Goal: Task Accomplishment & Management: Manage account settings

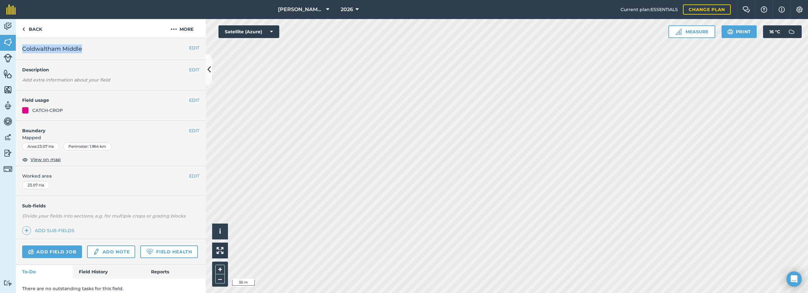
drag, startPoint x: 87, startPoint y: 49, endPoint x: 24, endPoint y: 54, distance: 63.2
click at [24, 54] on div "EDIT Coldwaltham Middle" at bounding box center [111, 49] width 190 height 22
drag, startPoint x: 24, startPoint y: 54, endPoint x: 28, endPoint y: 53, distance: 5.0
copy span "Coldwaltham Middle"
click at [185, 28] on button "More" at bounding box center [181, 28] width 47 height 19
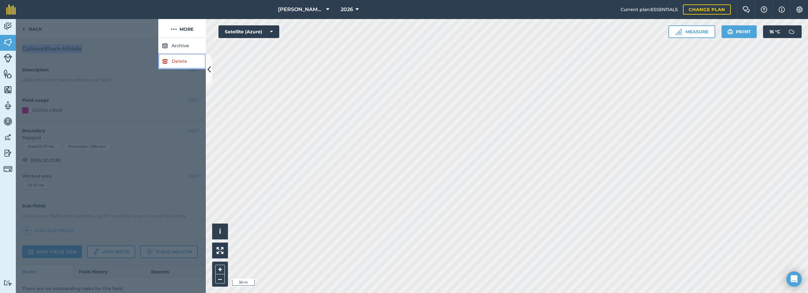
click at [179, 60] on link "Delete" at bounding box center [181, 62] width 47 height 16
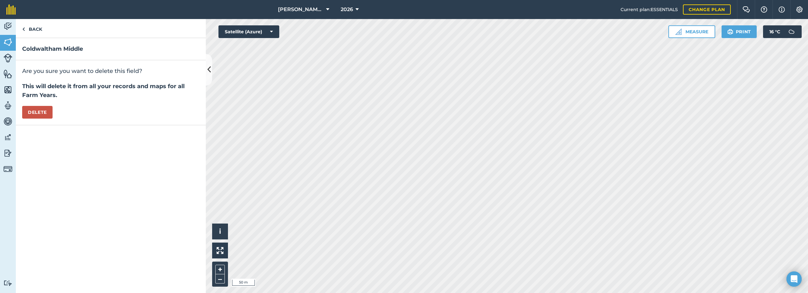
drag, startPoint x: 55, startPoint y: 108, endPoint x: 43, endPoint y: 112, distance: 13.4
click at [50, 110] on div "Are you sure you want to delete this field? This will delete it from all your r…" at bounding box center [111, 92] width 190 height 65
click at [43, 112] on button "Delete" at bounding box center [37, 112] width 30 height 13
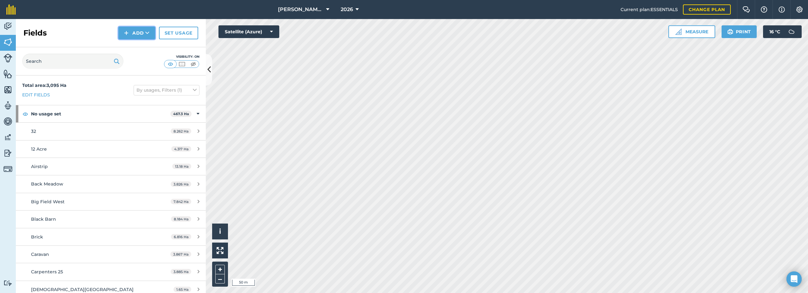
click at [146, 35] on icon at bounding box center [147, 33] width 4 height 6
click at [134, 47] on link "Draw" at bounding box center [136, 47] width 35 height 14
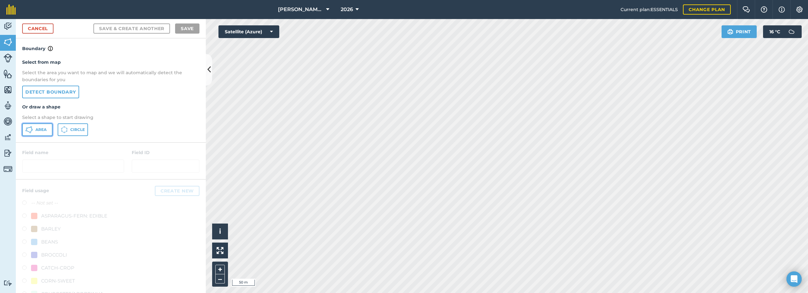
click at [42, 131] on span "Area" at bounding box center [40, 129] width 11 height 5
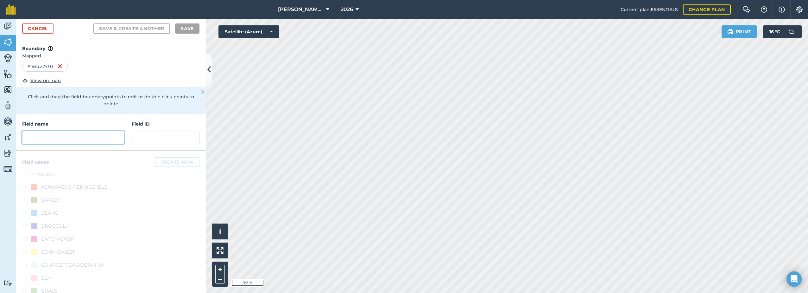
paste input "Coldwaltham Middle"
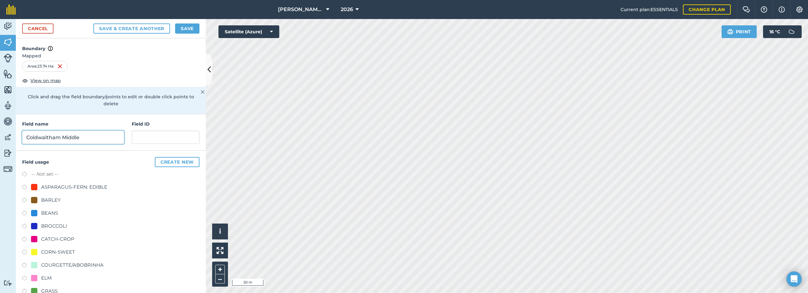
type input "Coldwaltham Middle"
click at [48, 236] on div "CATCH-CROP" at bounding box center [57, 239] width 33 height 8
radio input "true"
click at [194, 28] on button "Save" at bounding box center [187, 28] width 24 height 10
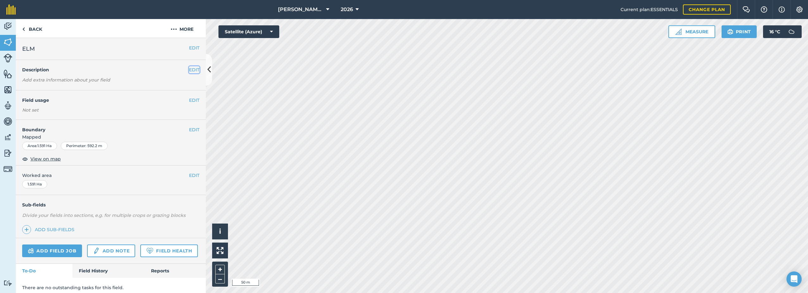
click at [189, 67] on button "EDIT" at bounding box center [194, 69] width 10 height 7
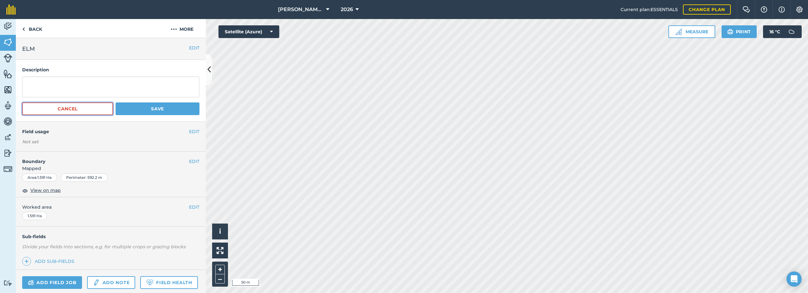
click at [85, 104] on button "Cancel" at bounding box center [67, 108] width 91 height 13
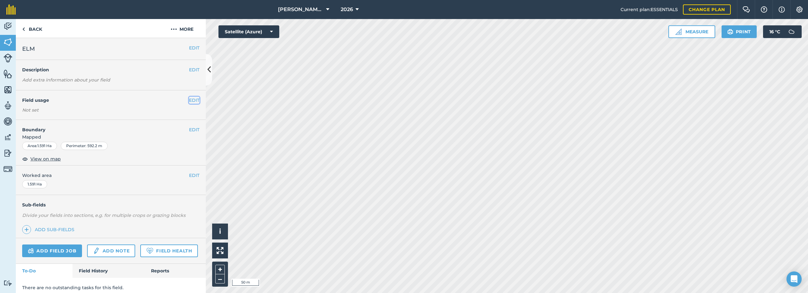
click at [190, 101] on button "EDIT" at bounding box center [194, 100] width 10 height 7
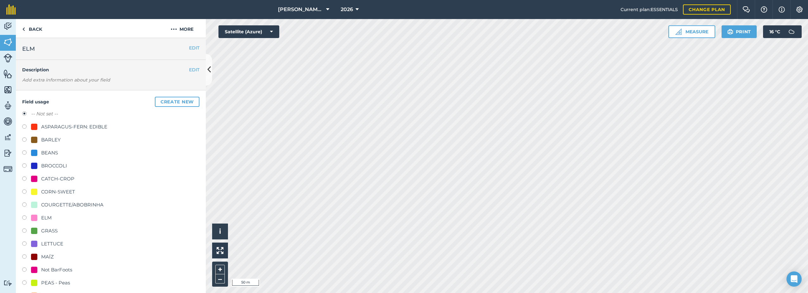
click at [46, 218] on div "ELM" at bounding box center [46, 218] width 10 height 8
radio input "true"
radio input "false"
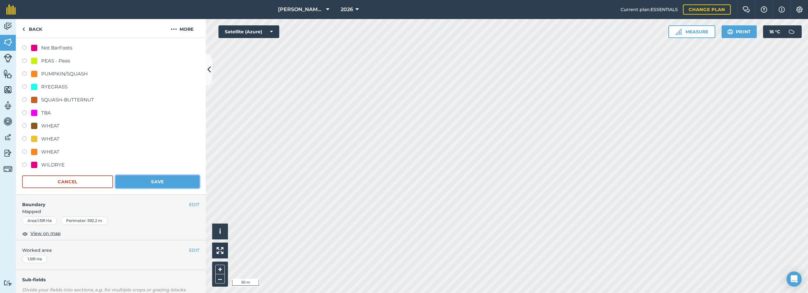
click at [149, 180] on button "Save" at bounding box center [158, 181] width 84 height 13
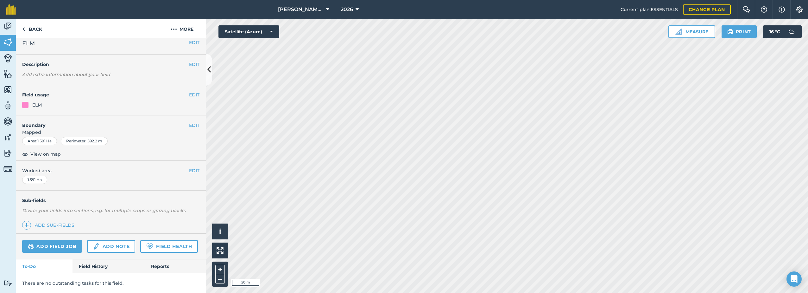
scroll to position [23, 0]
